Goal: Task Accomplishment & Management: Use online tool/utility

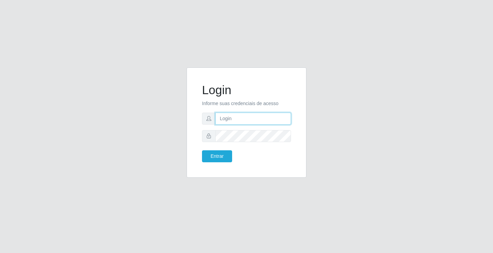
drag, startPoint x: 0, startPoint y: 0, endPoint x: 219, endPoint y: 120, distance: 249.5
click at [219, 120] on input "text" at bounding box center [253, 119] width 76 height 12
type input "ediane@ideal"
click at [202, 150] on button "Entrar" at bounding box center [217, 156] width 30 height 12
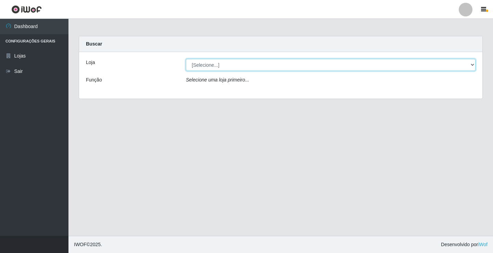
click at [197, 64] on select "[Selecione...] Ideal - Conceição" at bounding box center [331, 65] width 290 height 12
select select "231"
click at [186, 59] on select "[Selecione...] Ideal - Conceição" at bounding box center [331, 65] width 290 height 12
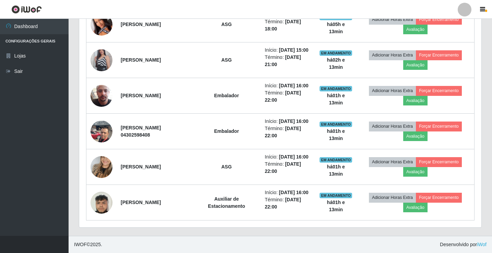
scroll to position [377, 0]
click at [38, 78] on link "Sair" at bounding box center [34, 71] width 69 height 15
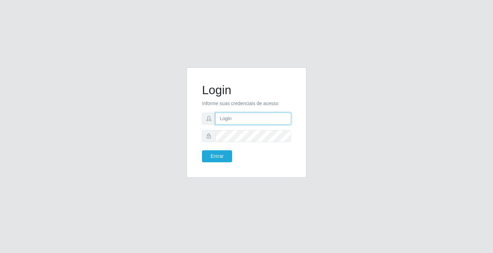
click at [234, 120] on input "text" at bounding box center [253, 119] width 76 height 12
type input "paulo@ideal"
click at [222, 155] on button "Entrar" at bounding box center [217, 156] width 30 height 12
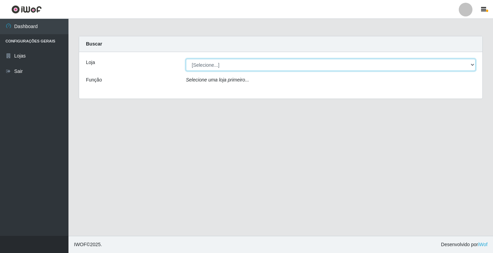
click at [226, 63] on select "[Selecione...] Ideal - Conceição" at bounding box center [331, 65] width 290 height 12
select select "231"
click at [186, 59] on select "[Selecione...] Ideal - Conceição" at bounding box center [331, 65] width 290 height 12
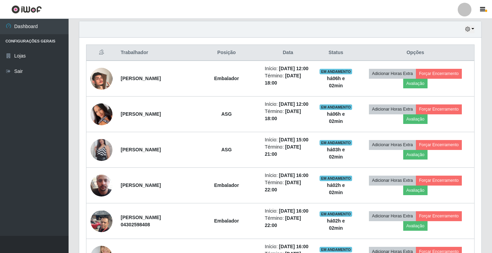
scroll to position [240, 0]
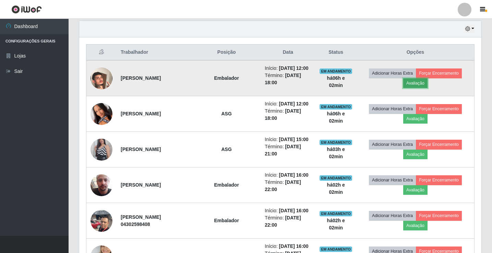
click at [417, 87] on button "Avaliação" at bounding box center [415, 83] width 24 height 10
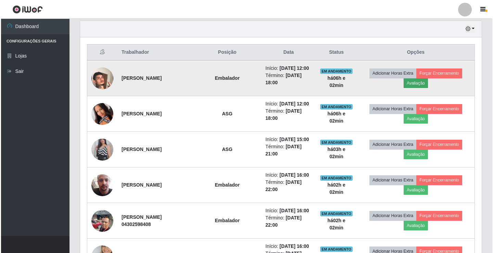
scroll to position [142, 398]
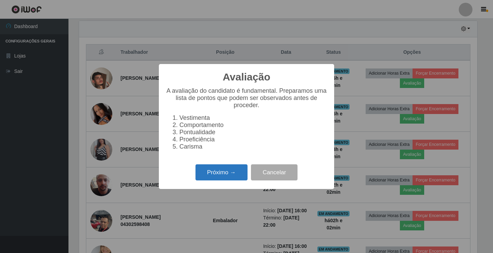
click at [234, 173] on button "Próximo →" at bounding box center [222, 172] width 52 height 16
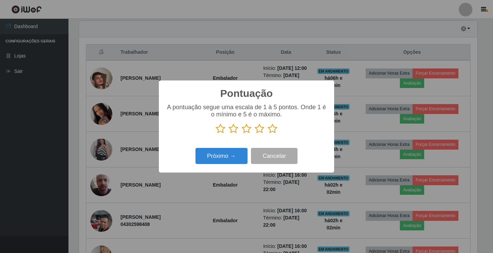
scroll to position [342446, 342190]
click at [260, 129] on icon at bounding box center [260, 129] width 10 height 10
click at [255, 134] on input "radio" at bounding box center [255, 134] width 0 height 0
click at [230, 156] on button "Próximo →" at bounding box center [222, 156] width 52 height 16
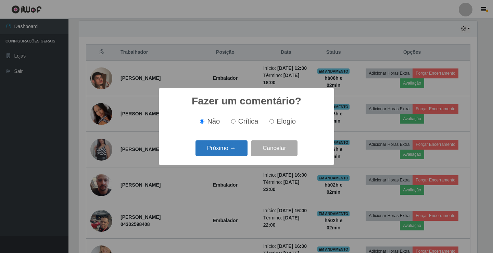
click at [234, 149] on button "Próximo →" at bounding box center [222, 148] width 52 height 16
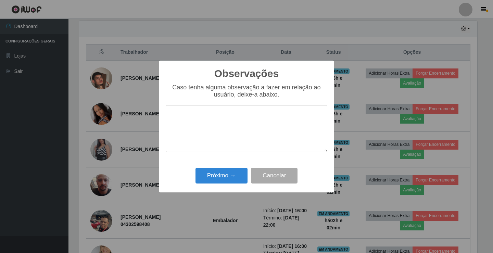
click at [238, 126] on textarea at bounding box center [247, 128] width 162 height 47
type textarea "BOM TRABALHO"
click at [228, 173] on button "Próximo →" at bounding box center [222, 176] width 52 height 16
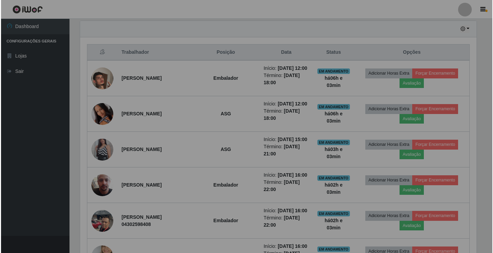
scroll to position [142, 402]
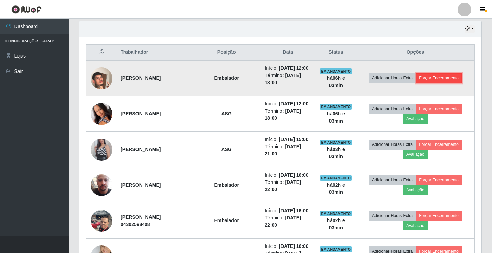
click at [453, 80] on button "Forçar Encerramento" at bounding box center [439, 78] width 46 height 10
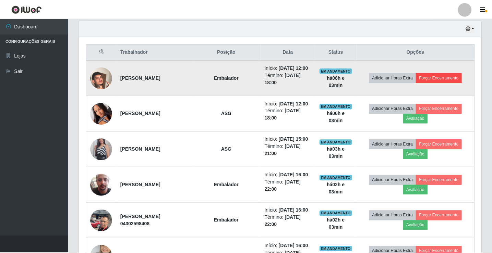
scroll to position [142, 398]
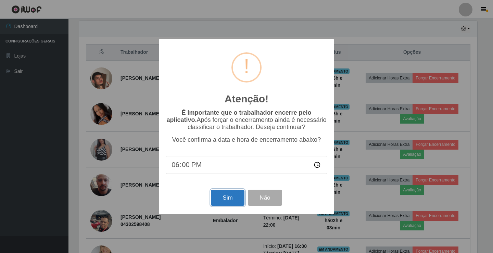
click at [234, 197] on button "Sim" at bounding box center [227, 198] width 33 height 16
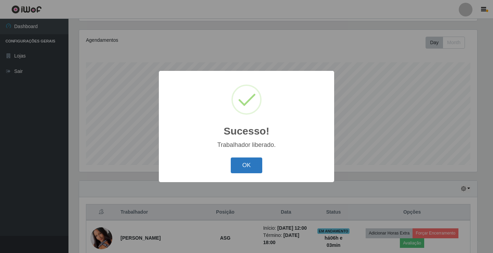
click at [244, 164] on button "OK" at bounding box center [247, 166] width 32 height 16
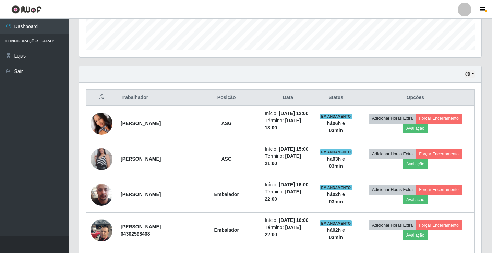
scroll to position [217, 0]
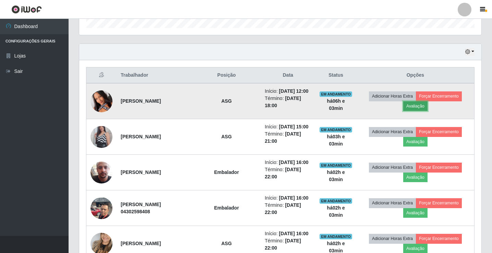
click at [417, 109] on button "Avaliação" at bounding box center [415, 106] width 24 height 10
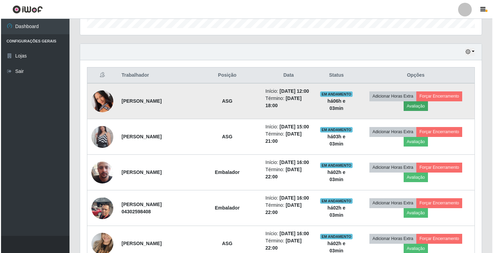
scroll to position [142, 398]
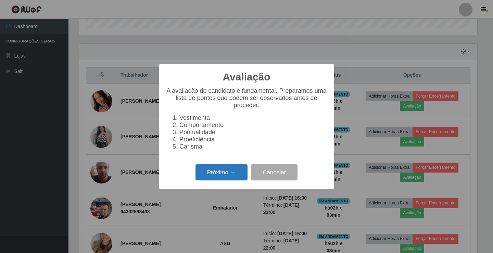
click at [217, 174] on button "Próximo →" at bounding box center [222, 172] width 52 height 16
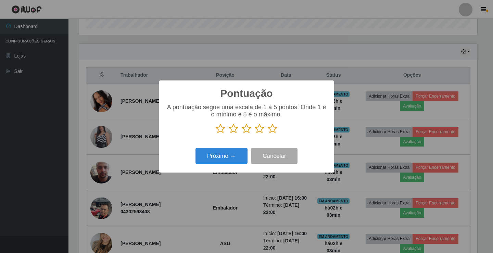
click at [234, 128] on icon at bounding box center [234, 129] width 10 height 10
click at [229, 134] on input "radio" at bounding box center [229, 134] width 0 height 0
click at [223, 128] on icon at bounding box center [221, 129] width 10 height 10
click at [216, 134] on input "radio" at bounding box center [216, 134] width 0 height 0
click at [224, 153] on button "Próximo →" at bounding box center [222, 156] width 52 height 16
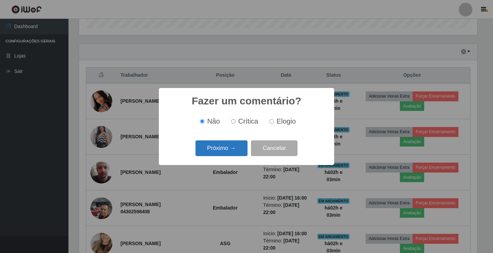
click at [229, 146] on button "Próximo →" at bounding box center [222, 148] width 52 height 16
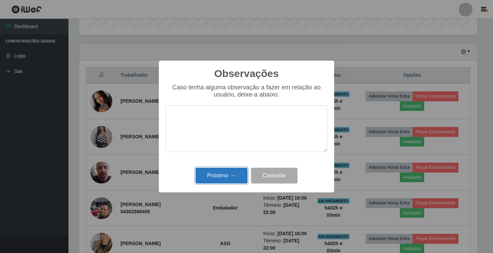
click at [231, 175] on button "Próximo →" at bounding box center [222, 176] width 52 height 16
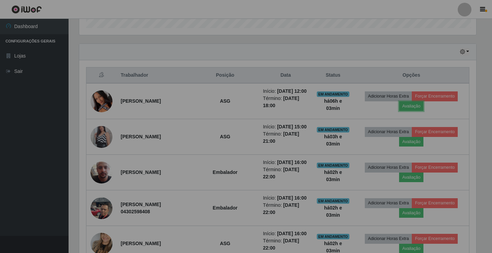
scroll to position [142, 402]
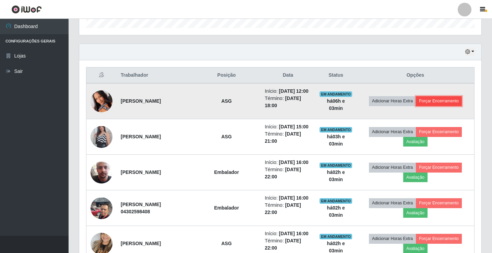
click at [436, 106] on button "Forçar Encerramento" at bounding box center [439, 101] width 46 height 10
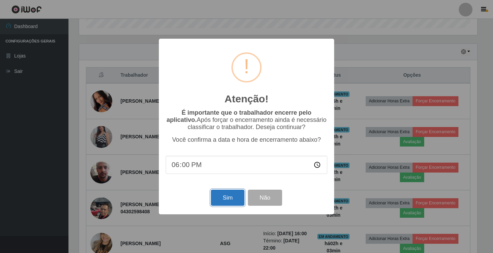
click at [230, 201] on button "Sim" at bounding box center [227, 198] width 33 height 16
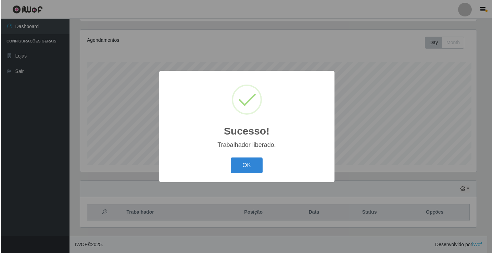
scroll to position [0, 0]
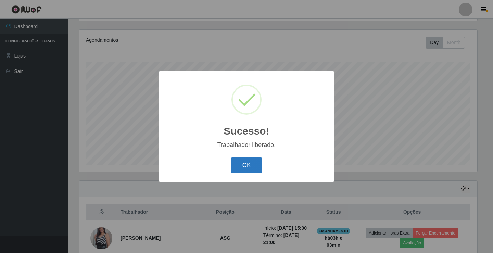
click at [249, 163] on button "OK" at bounding box center [247, 166] width 32 height 16
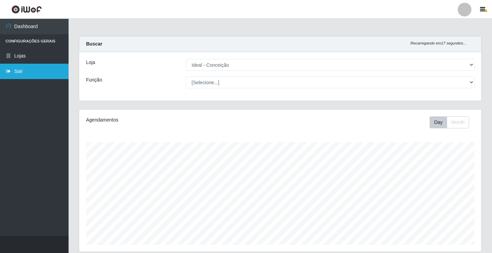
click at [16, 72] on link "Sair" at bounding box center [34, 71] width 69 height 15
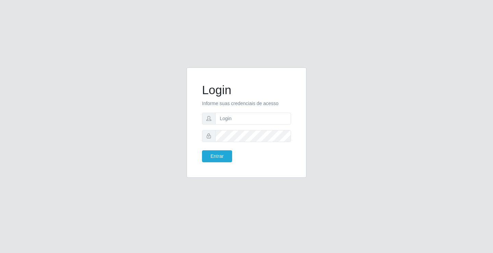
click at [82, 80] on div "Login Informe suas credenciais de acesso Entrar" at bounding box center [246, 126] width 391 height 119
